Goal: Task Accomplishment & Management: Use online tool/utility

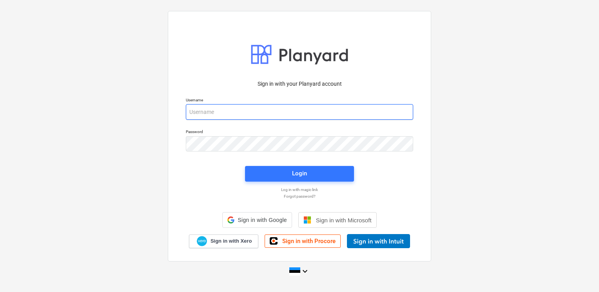
click at [224, 114] on input "email" at bounding box center [299, 112] width 227 height 16
type input "[EMAIL_ADDRESS][DOMAIN_NAME]"
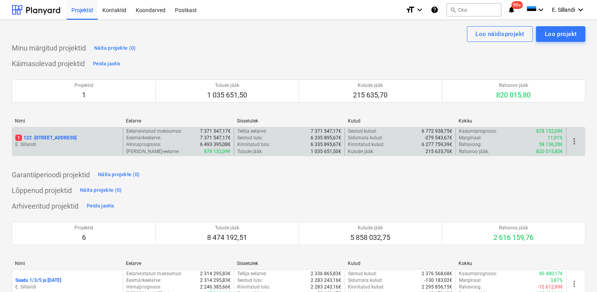
click at [30, 141] on p "1 122 - [STREET_ADDRESS]" at bounding box center [45, 138] width 61 height 7
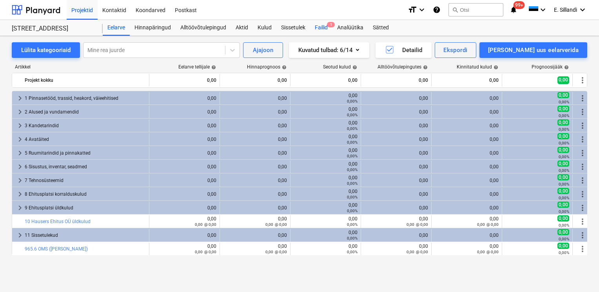
click at [326, 27] on div "Failid 1" at bounding box center [321, 28] width 22 height 16
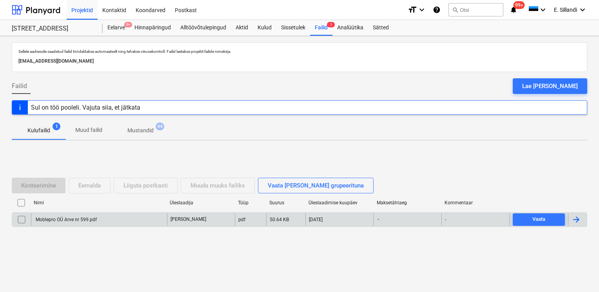
click at [84, 220] on div "Moblepro OÜ Arve nr 599.pdf" at bounding box center [65, 219] width 62 height 5
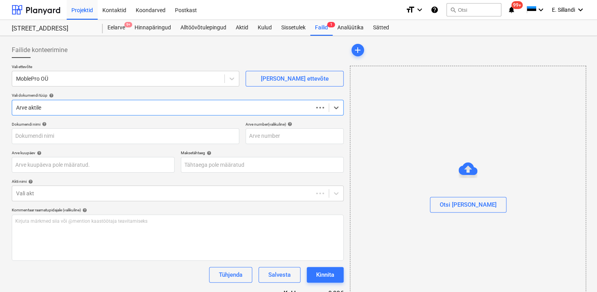
type input "Moblepro OÜ Arve nr 599.pdf"
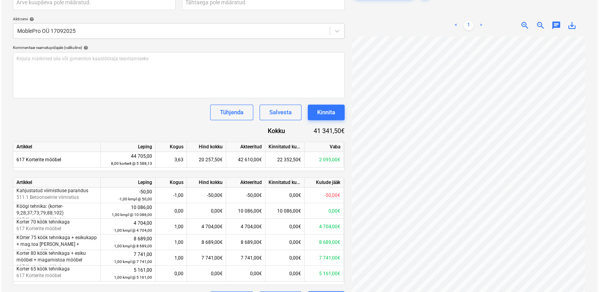
scroll to position [183, 0]
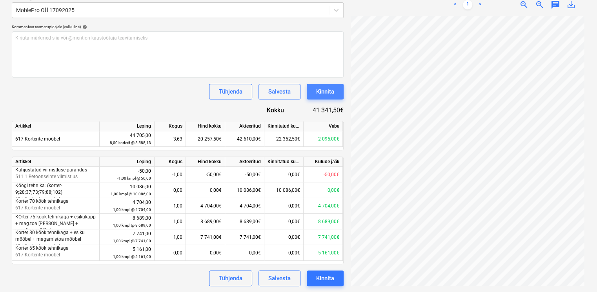
click at [315, 93] on button "Kinnita" at bounding box center [325, 92] width 37 height 16
